Goal: Browse casually

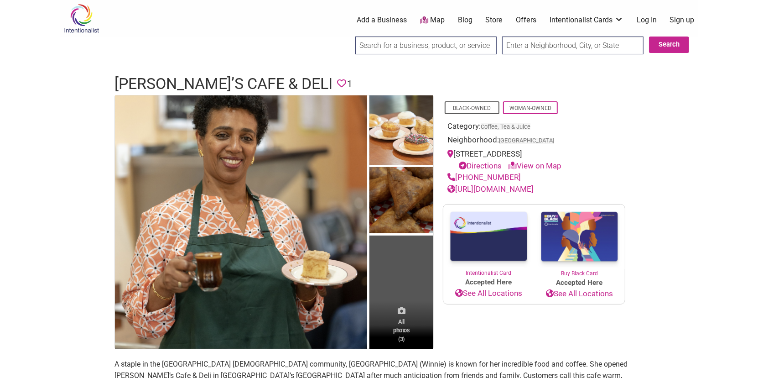
click at [401, 330] on span "All photos (3)" at bounding box center [401, 330] width 16 height 26
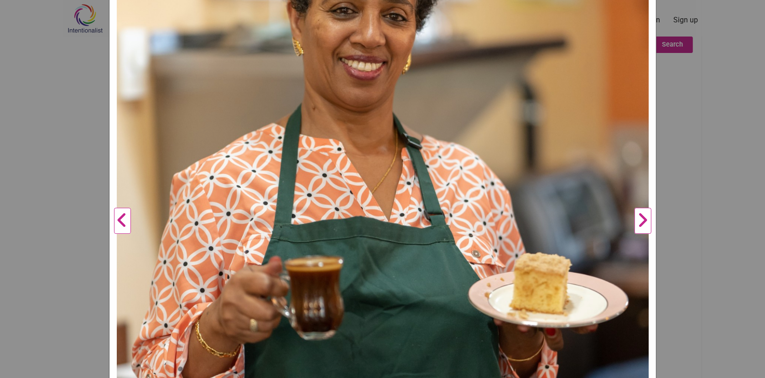
scroll to position [137, 0]
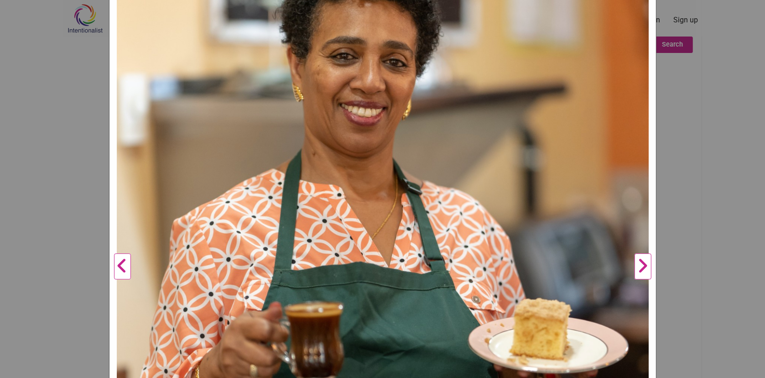
click at [638, 266] on button "Next" at bounding box center [642, 267] width 25 height 590
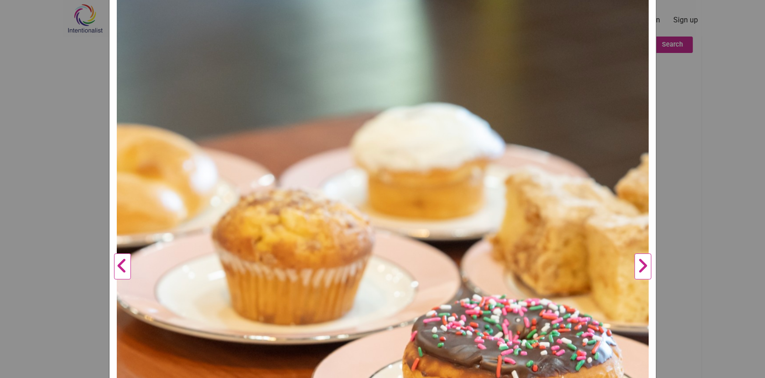
click at [640, 268] on button "Next" at bounding box center [642, 267] width 25 height 590
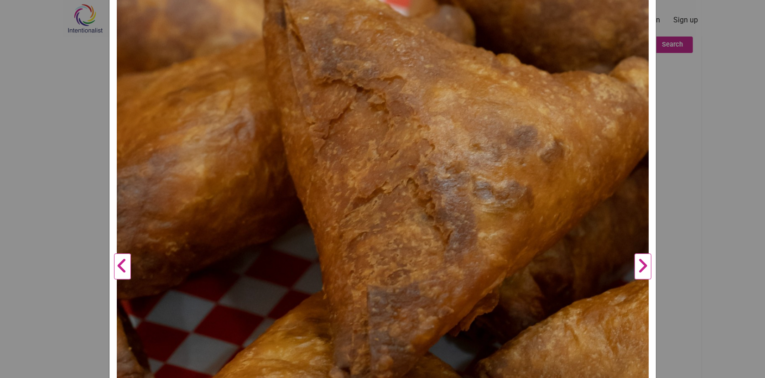
scroll to position [91, 0]
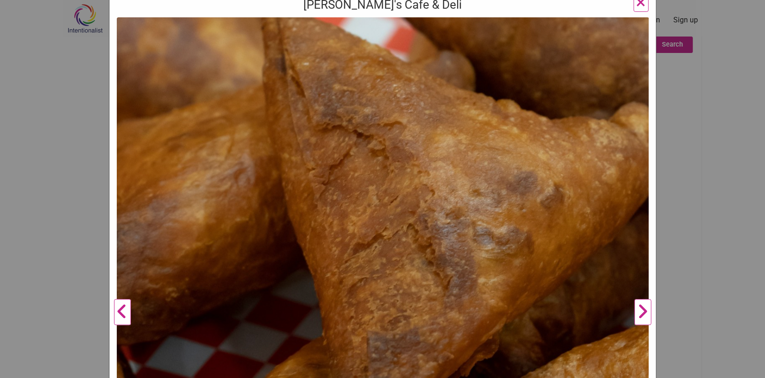
click at [637, 308] on button "Next" at bounding box center [642, 312] width 25 height 590
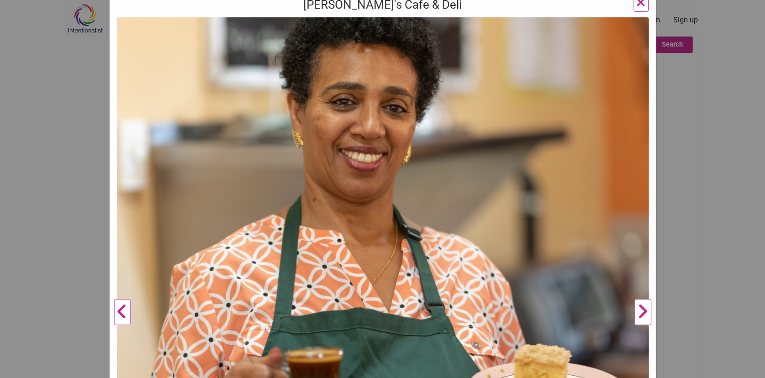
click at [639, 312] on button "Next" at bounding box center [642, 312] width 25 height 590
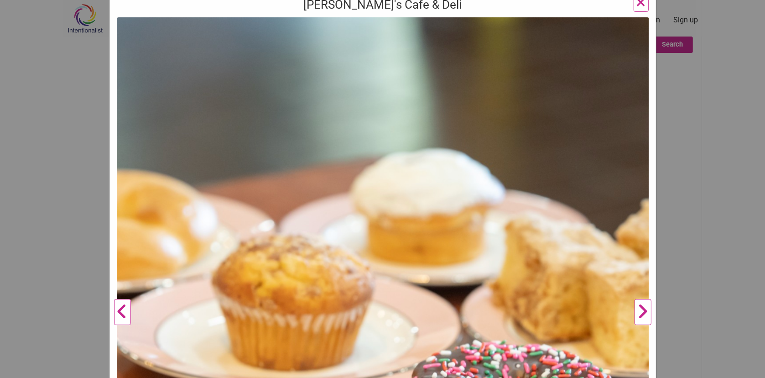
click at [639, 312] on button "Next" at bounding box center [642, 312] width 25 height 590
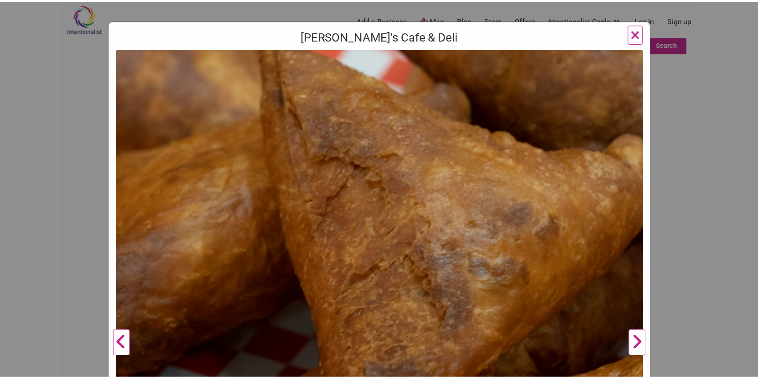
scroll to position [46, 0]
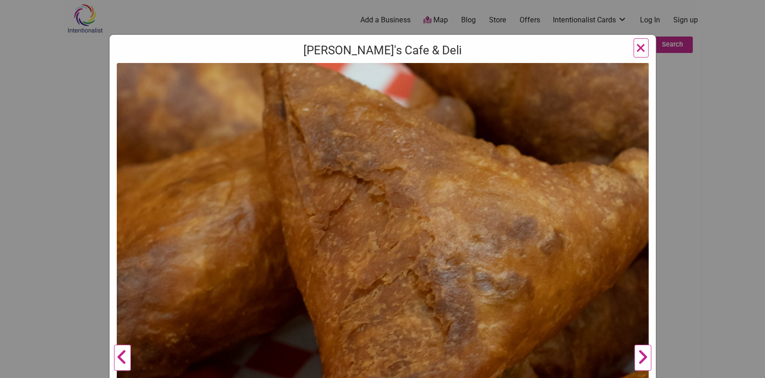
click at [641, 356] on button "Next" at bounding box center [642, 358] width 25 height 590
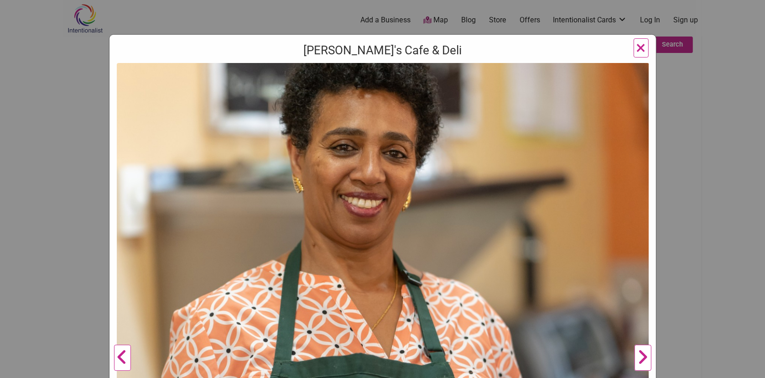
click at [636, 46] on span "×" at bounding box center [641, 47] width 10 height 21
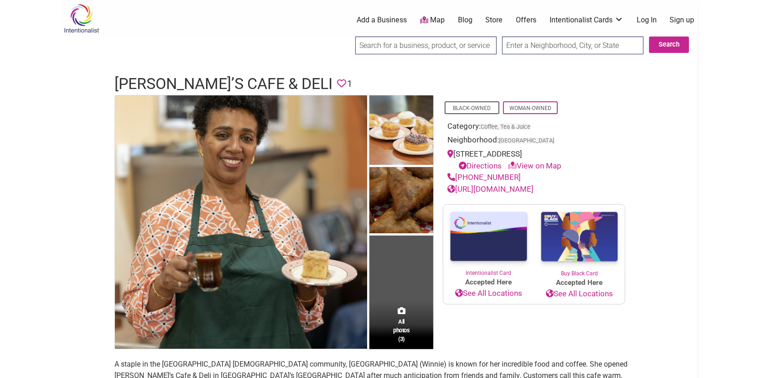
click at [718, 275] on body "× Menu 0 Add a Business Map Blog Store Offers Intentionalist Cards Buy Black Ca…" at bounding box center [379, 189] width 758 height 378
